Goal: Information Seeking & Learning: Learn about a topic

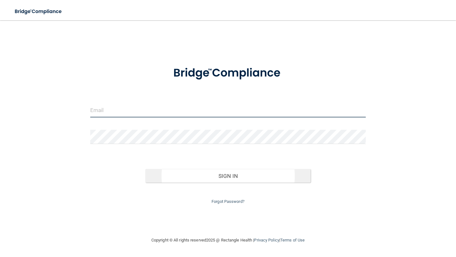
type input "[EMAIL_ADDRESS][DOMAIN_NAME]"
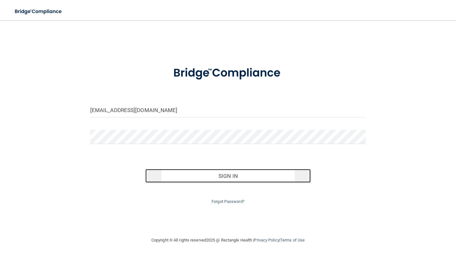
click at [211, 178] on button "Sign In" at bounding box center [227, 176] width 165 height 14
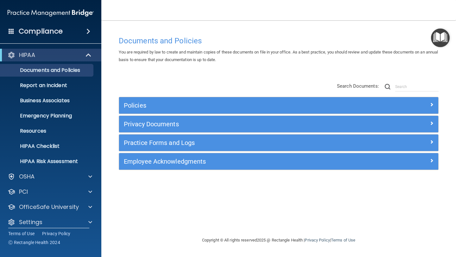
click at [90, 33] on span at bounding box center [88, 32] width 4 height 8
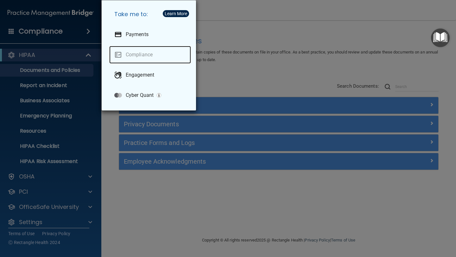
click at [139, 56] on link "Compliance" at bounding box center [150, 55] width 82 height 18
click at [145, 54] on link "Compliance" at bounding box center [150, 55] width 82 height 18
click at [221, 27] on div "Take me to: Payments Compliance Engagement Cyber Quant" at bounding box center [228, 128] width 456 height 257
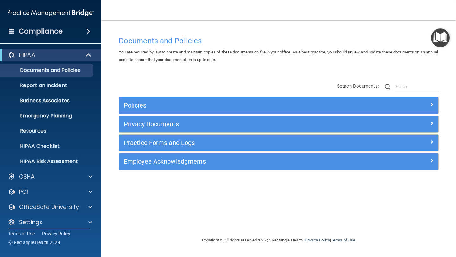
click at [89, 32] on span at bounding box center [88, 32] width 4 height 8
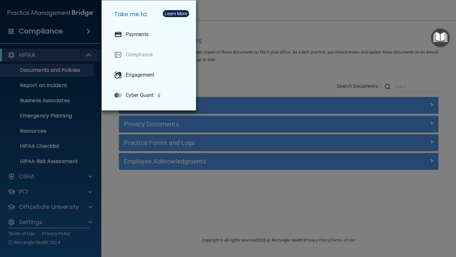
click at [158, 94] on img "button" at bounding box center [159, 95] width 4 height 4
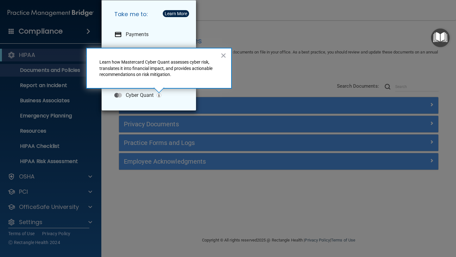
click at [158, 94] on img "button" at bounding box center [159, 95] width 4 height 4
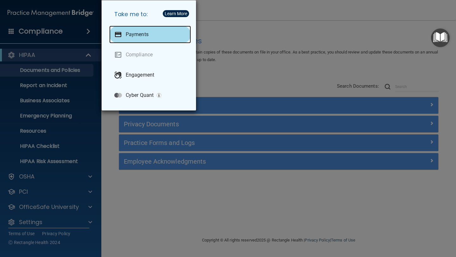
click at [144, 34] on p "Payments" at bounding box center [137, 34] width 23 height 6
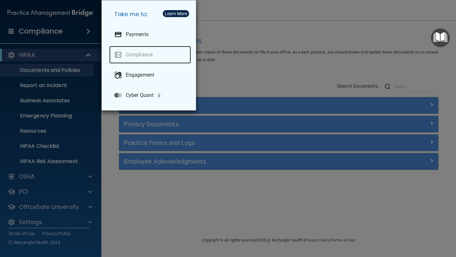
click at [126, 56] on link "Compliance" at bounding box center [150, 55] width 82 height 18
click at [107, 210] on div "Take me to: Payments Compliance Engagement Cyber Quant" at bounding box center [228, 128] width 456 height 257
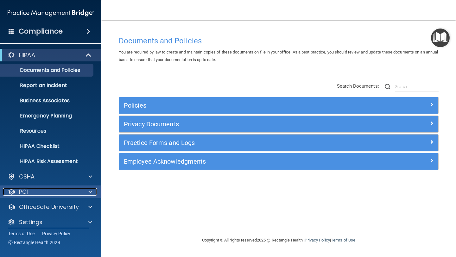
click at [86, 192] on div at bounding box center [89, 192] width 16 height 8
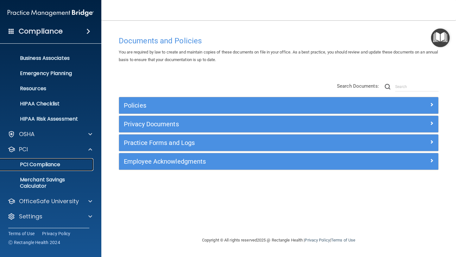
click at [62, 166] on p "PCI Compliance" at bounding box center [47, 164] width 86 height 6
click at [58, 163] on p "PCI Compliance" at bounding box center [47, 164] width 86 height 6
